Goal: Task Accomplishment & Management: Complete application form

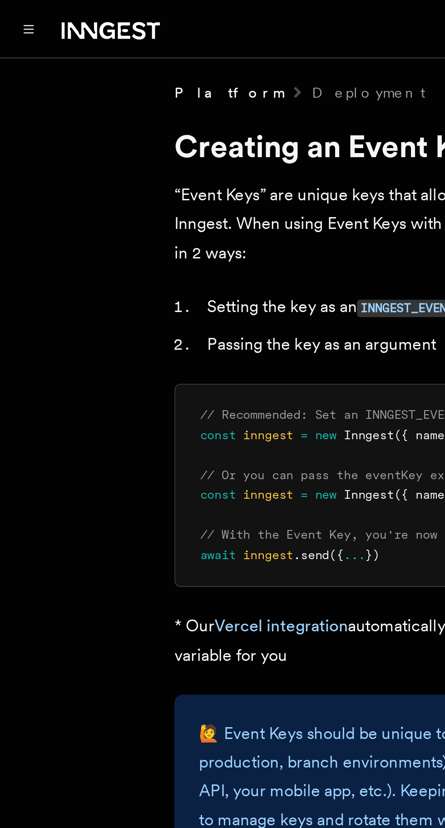
click at [10, 14] on button "Toggle navigation" at bounding box center [12, 12] width 11 height 11
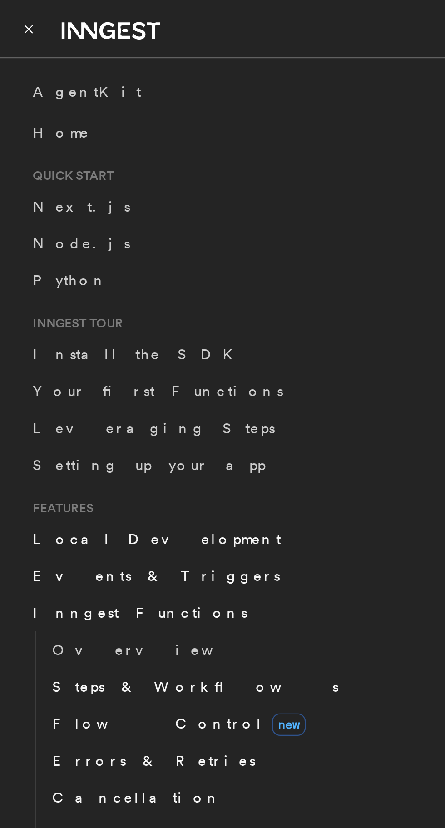
scroll to position [66, 0]
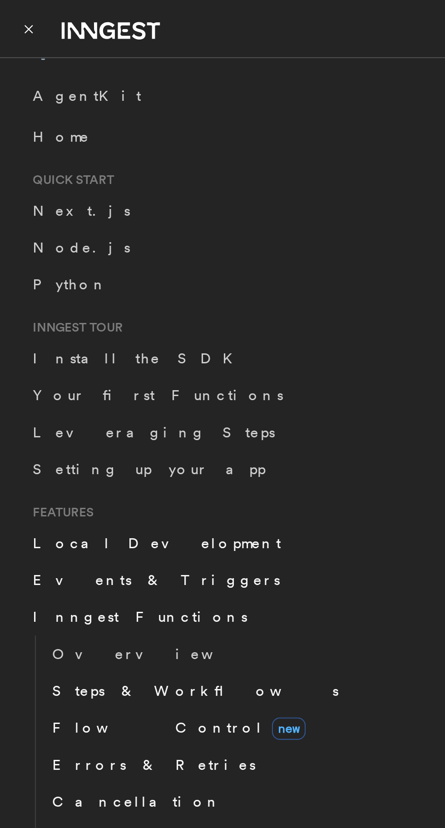
click at [22, 64] on span "Home" at bounding box center [27, 60] width 25 height 9
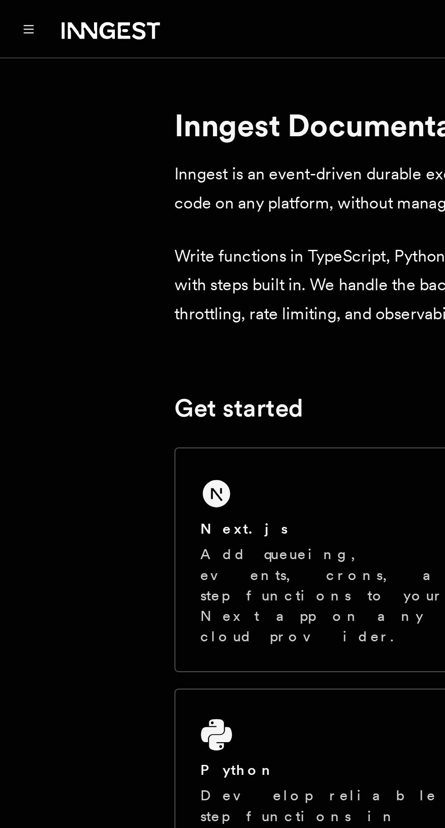
click at [114, 235] on div "Next.js" at bounding box center [149, 234] width 121 height 10
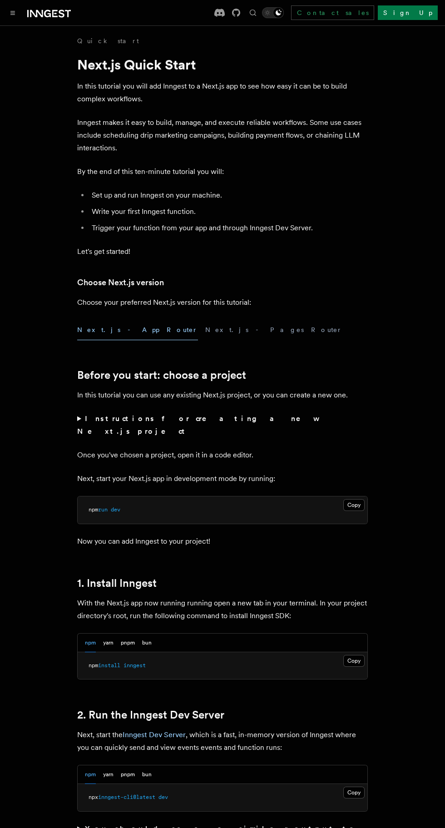
click at [420, 9] on link "Sign Up" at bounding box center [408, 12] width 60 height 15
